Goal: Task Accomplishment & Management: Use online tool/utility

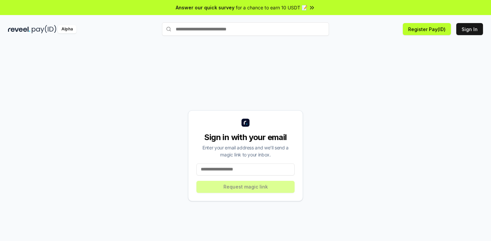
click at [215, 169] on input at bounding box center [246, 169] width 98 height 12
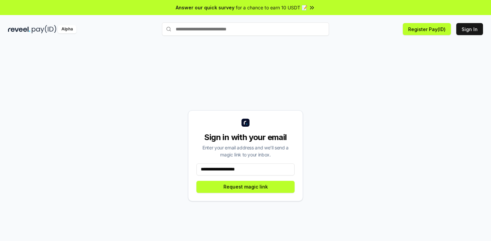
click at [249, 168] on input "**********" at bounding box center [246, 169] width 98 height 12
click at [245, 170] on input "**********" at bounding box center [246, 169] width 98 height 12
type input "**********"
click at [251, 186] on button "Request magic link" at bounding box center [246, 187] width 98 height 12
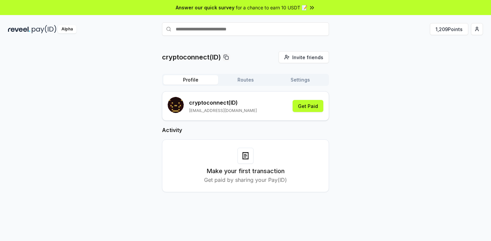
click at [249, 80] on button "Routes" at bounding box center [245, 79] width 55 height 9
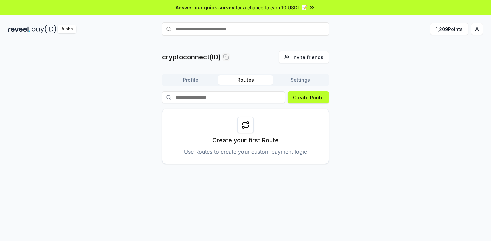
click at [297, 80] on button "Settings" at bounding box center [300, 79] width 55 height 9
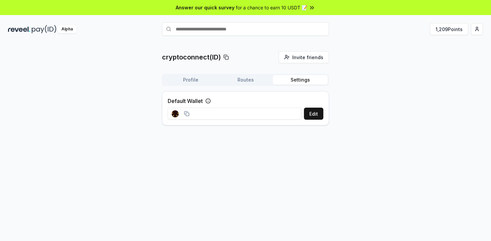
click at [193, 81] on button "Profile" at bounding box center [190, 79] width 55 height 9
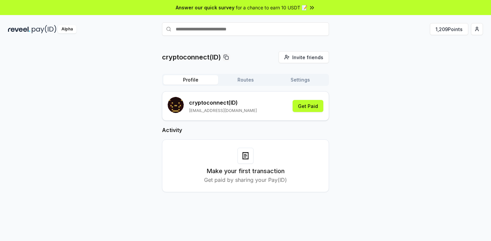
click at [350, 63] on div "cryptoconnect(ID) Invite friends Invite Profile Routes Settings cryptoconnect (…" at bounding box center [245, 127] width 475 height 152
click at [311, 106] on button "Get Paid" at bounding box center [308, 106] width 31 height 12
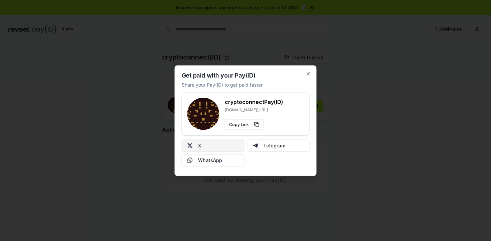
click at [221, 145] on button "X" at bounding box center [213, 145] width 63 height 12
click at [307, 73] on icon "button" at bounding box center [308, 73] width 3 height 3
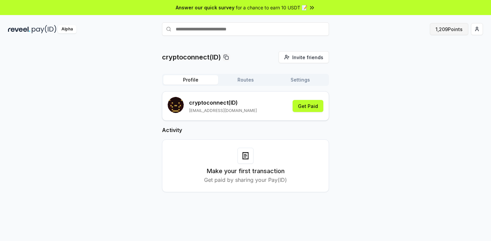
click at [449, 31] on button "1,209 Points" at bounding box center [449, 29] width 38 height 12
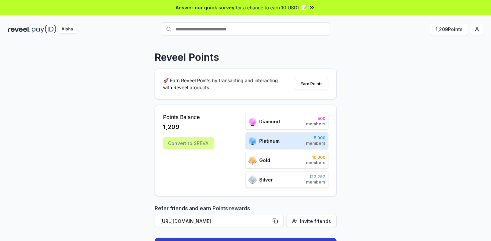
click at [374, 86] on div "Reveel Points 🚀 Earn Reveel Points by transacting and interacting with Reveel p…" at bounding box center [245, 149] width 491 height 222
click at [185, 144] on div "Convert to $REVA" at bounding box center [188, 143] width 51 height 12
click at [289, 138] on div "Platinum 5 000 members" at bounding box center [287, 140] width 83 height 17
click at [315, 86] on button "Earn Points" at bounding box center [311, 84] width 33 height 12
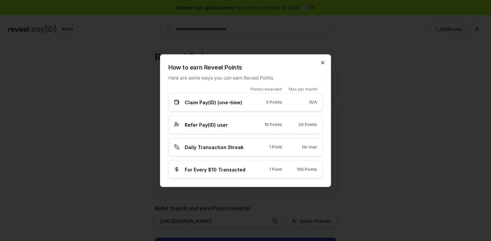
click at [324, 63] on icon "button" at bounding box center [323, 62] width 3 height 3
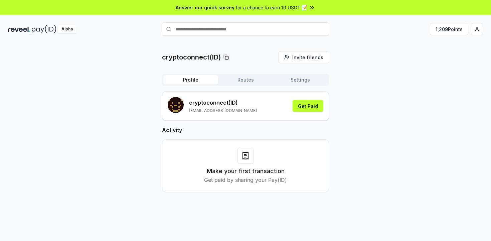
click at [311, 7] on icon at bounding box center [311, 7] width 1 height 3
click at [477, 31] on html "Answer our quick survey for a chance to earn 10 USDT 📝 Alpha 1,209 Points crypt…" at bounding box center [245, 120] width 491 height 241
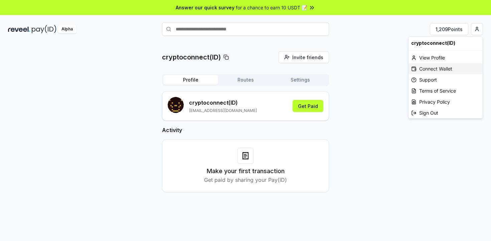
click at [437, 69] on div "Connect Wallet" at bounding box center [446, 68] width 74 height 11
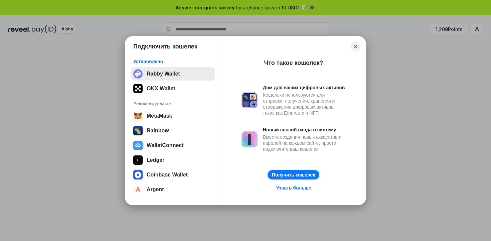
click at [181, 75] on button "Rabby Wallet" at bounding box center [173, 73] width 84 height 13
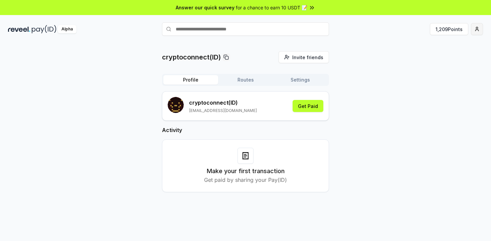
click at [478, 31] on html "Answer our quick survey for a chance to earn 10 USDT 📝 Alpha 1,209 Points crypt…" at bounding box center [245, 120] width 491 height 241
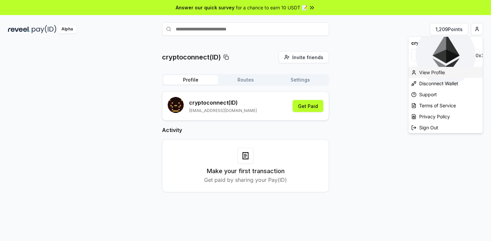
click at [436, 71] on div "View Profile" at bounding box center [446, 72] width 74 height 11
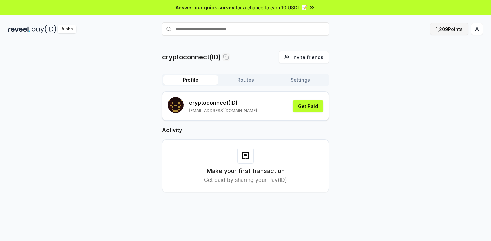
click at [446, 31] on button "1,209 Points" at bounding box center [449, 29] width 38 height 12
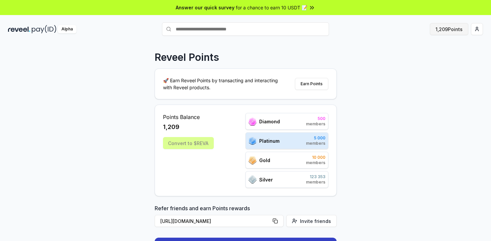
click at [446, 29] on button "1,209 Points" at bounding box center [449, 29] width 38 height 12
click at [191, 144] on div "Convert to $REVA" at bounding box center [188, 143] width 51 height 12
